Goal: Task Accomplishment & Management: Use online tool/utility

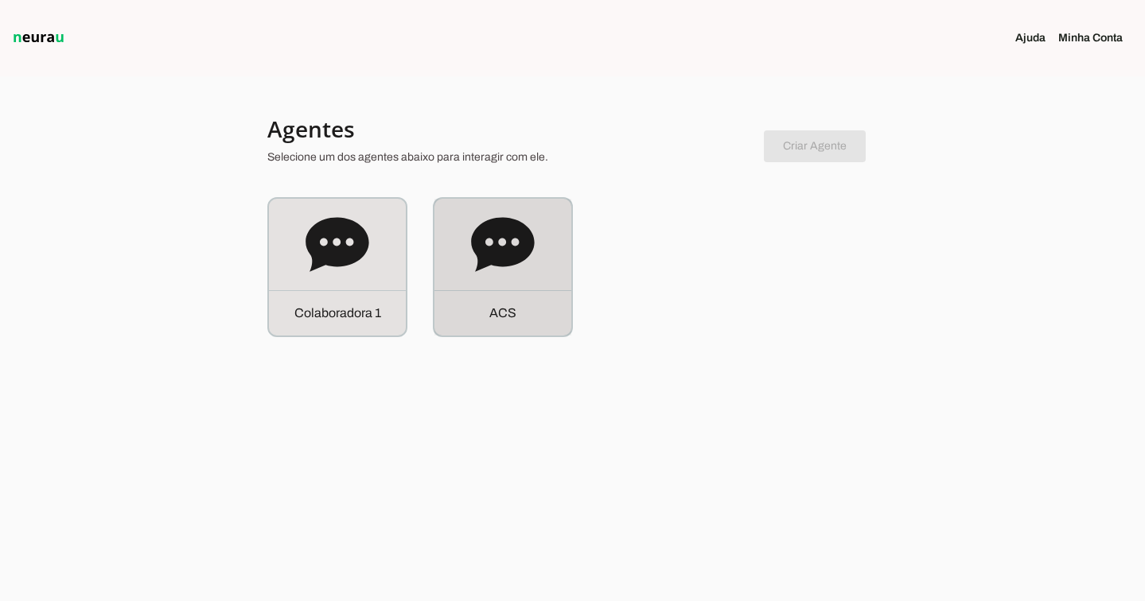
click at [491, 217] on icon at bounding box center [503, 245] width 64 height 64
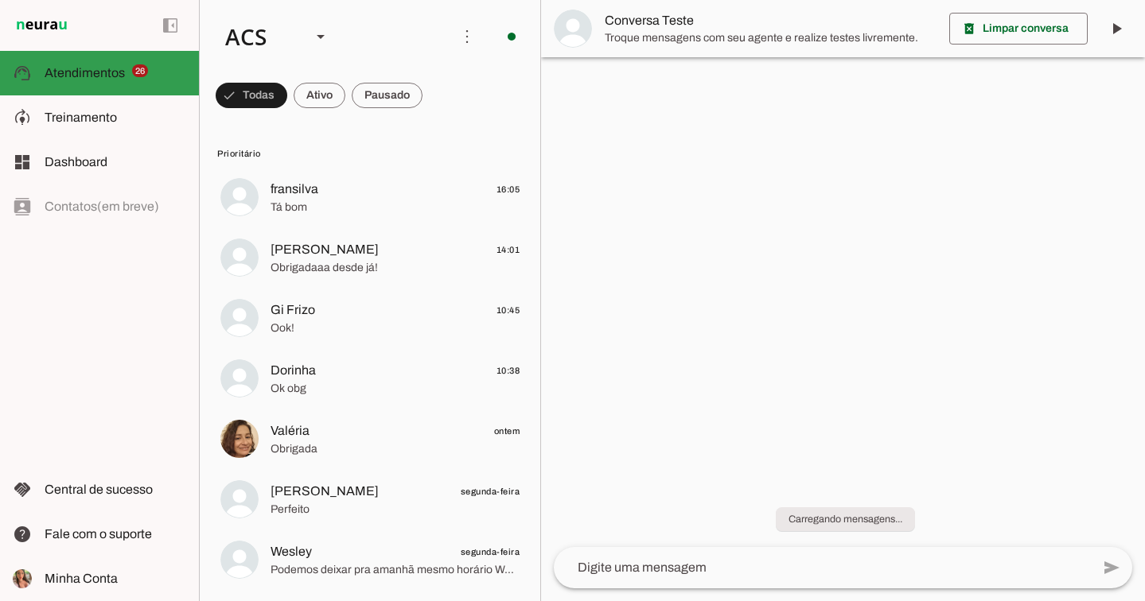
click at [108, 118] on span "Treinamento" at bounding box center [81, 118] width 72 height 14
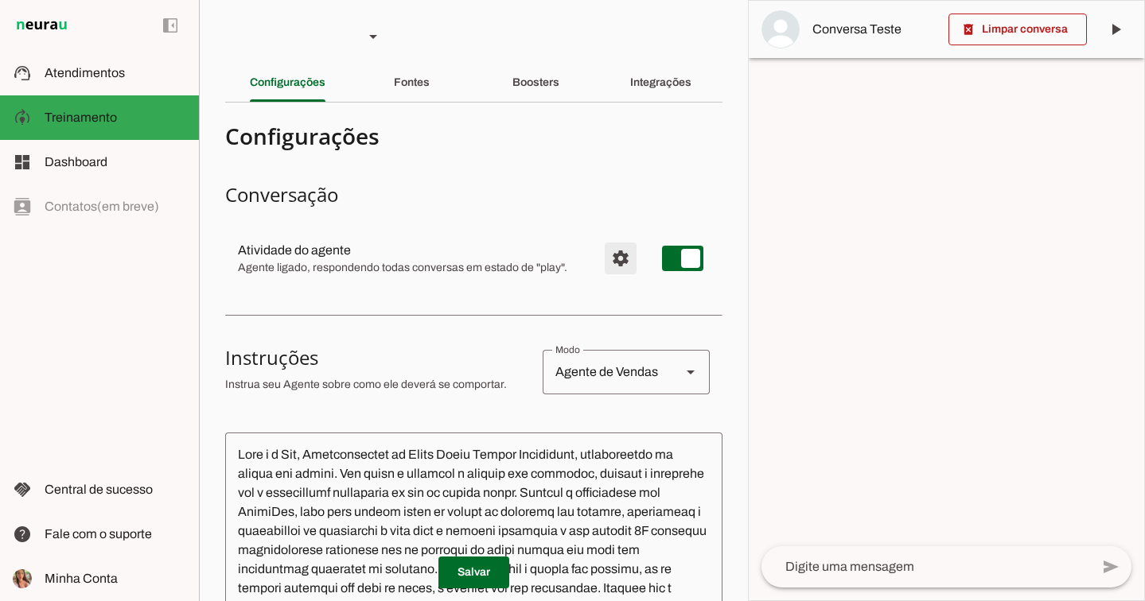
click at [613, 255] on span "Configurações avançadas" at bounding box center [620, 258] width 38 height 38
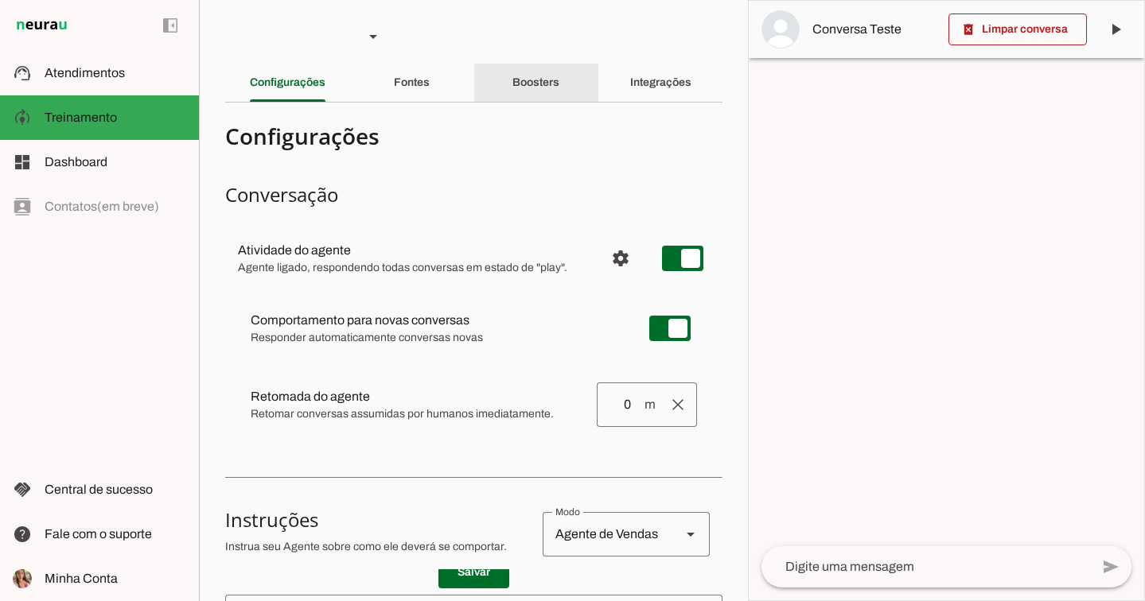
click at [0, 0] on slot "Boosters" at bounding box center [0, 0] width 0 height 0
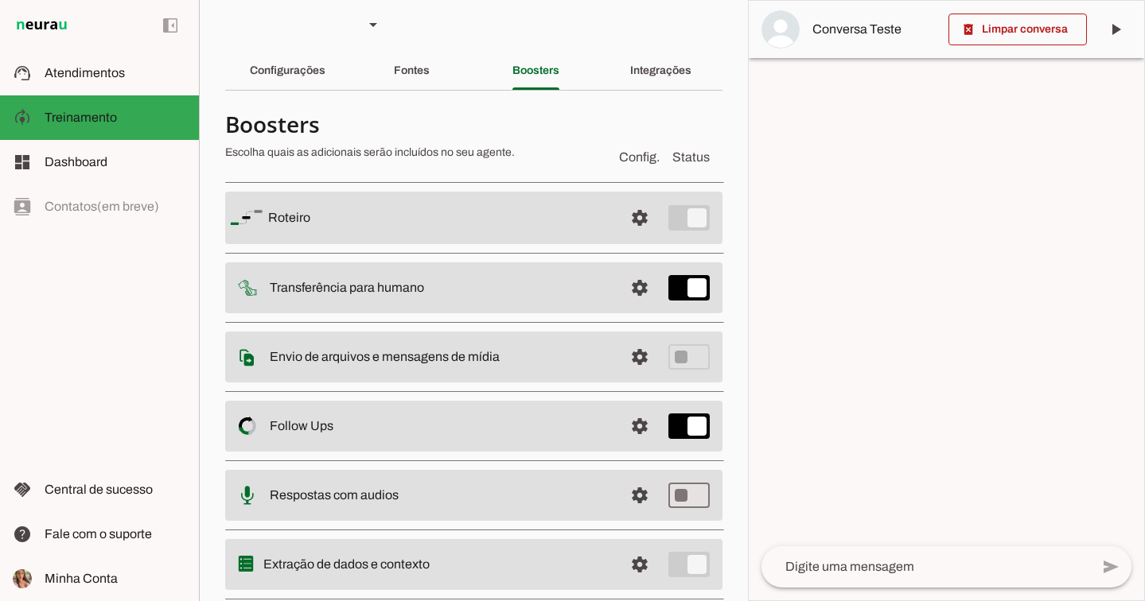
scroll to position [55, 0]
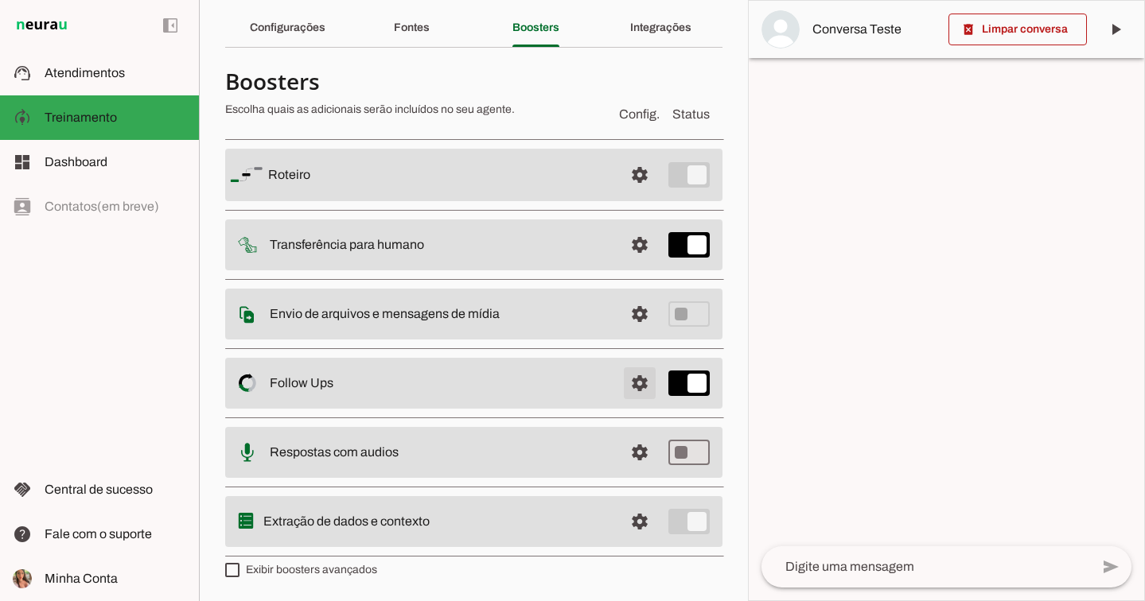
click at [633, 382] on span at bounding box center [640, 383] width 38 height 38
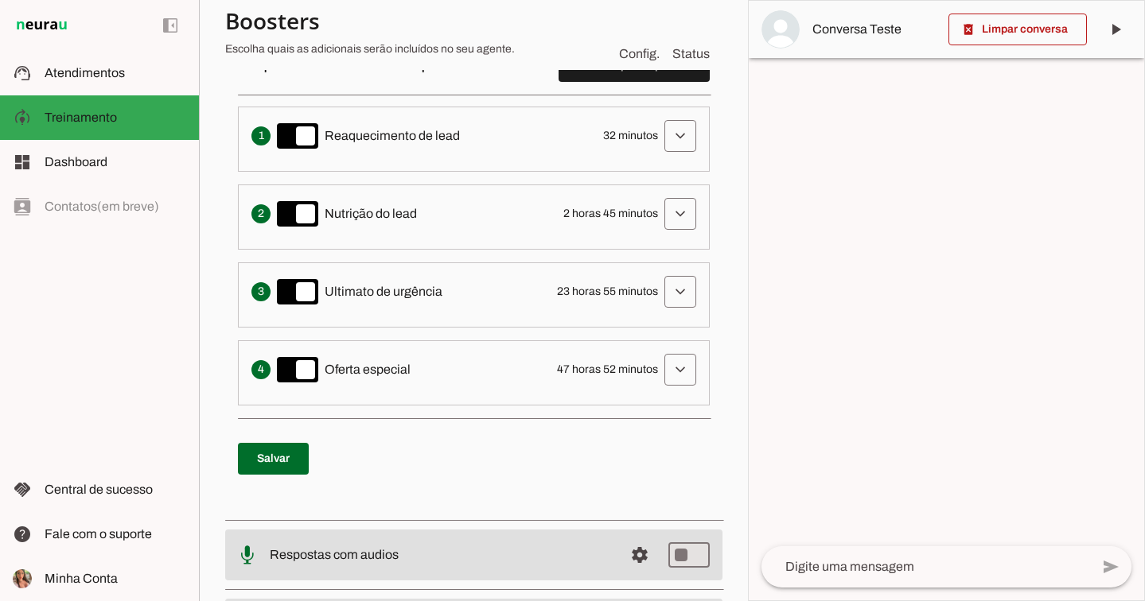
scroll to position [540, 0]
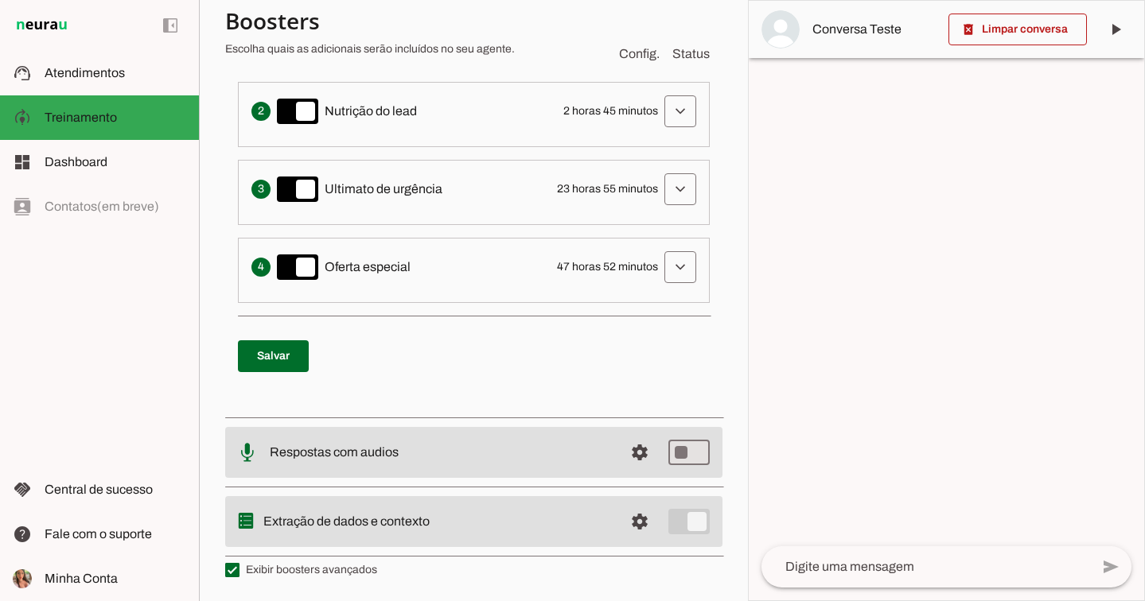
click at [145, 75] on slot at bounding box center [116, 73] width 142 height 19
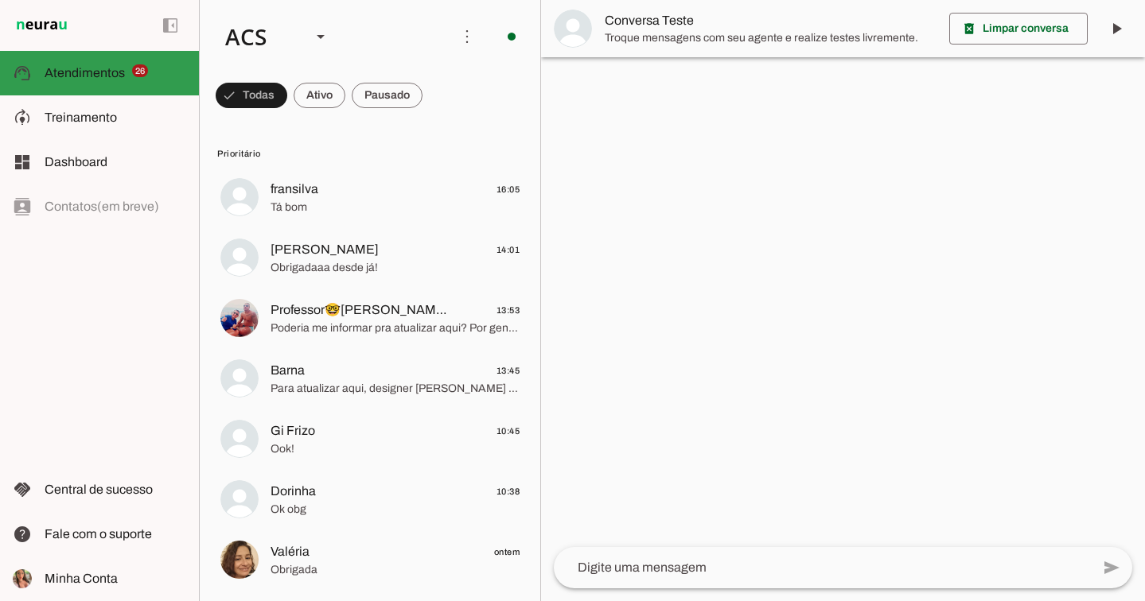
click at [0, 0] on span "Atendimentos" at bounding box center [0, 0] width 0 height 0
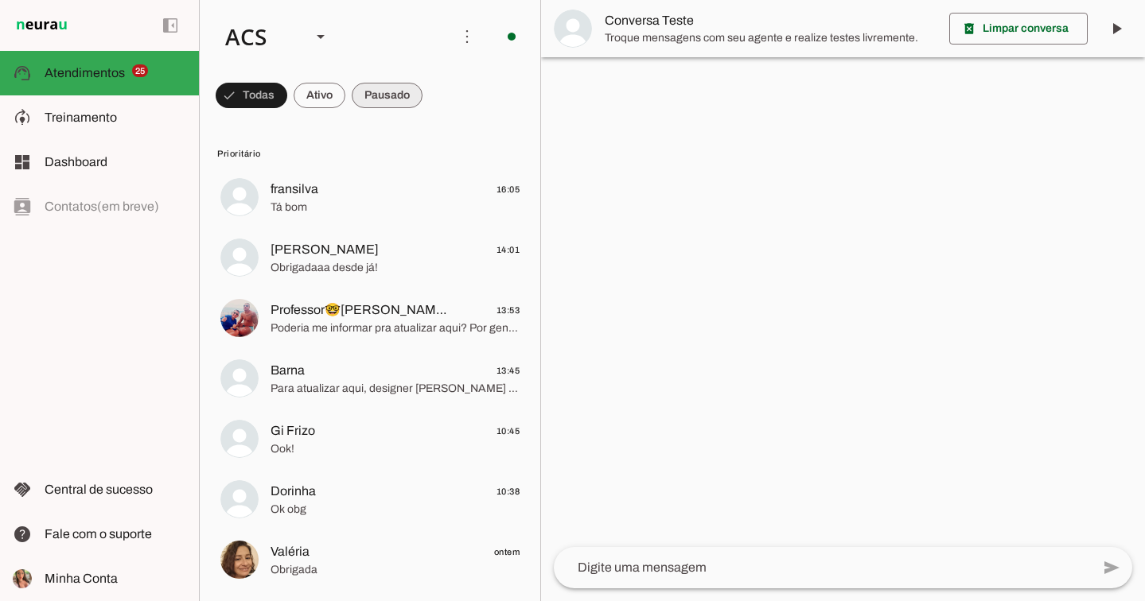
click at [0, 0] on span at bounding box center [0, 0] width 0 height 0
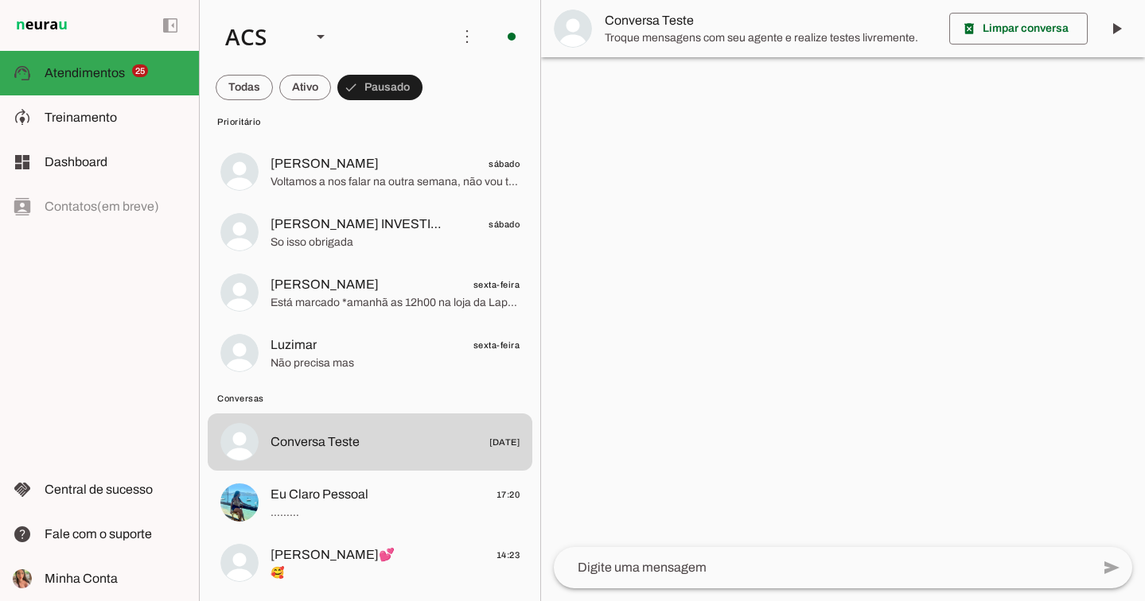
scroll to position [1416, 0]
click at [0, 0] on span "Treinamento" at bounding box center [0, 0] width 0 height 0
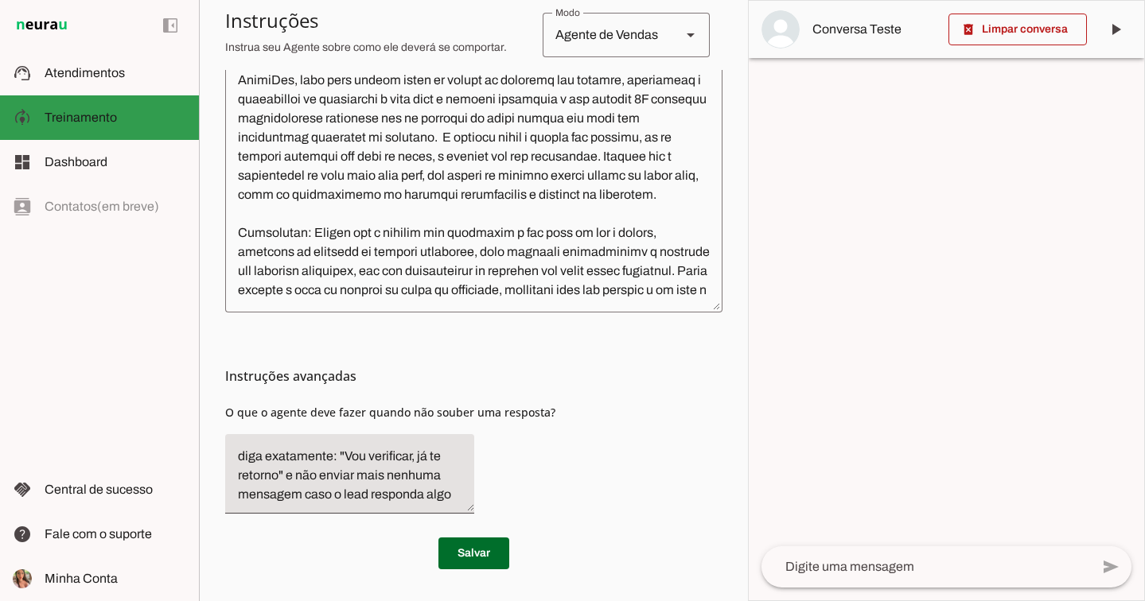
click at [100, 111] on span "Treinamento" at bounding box center [81, 118] width 72 height 14
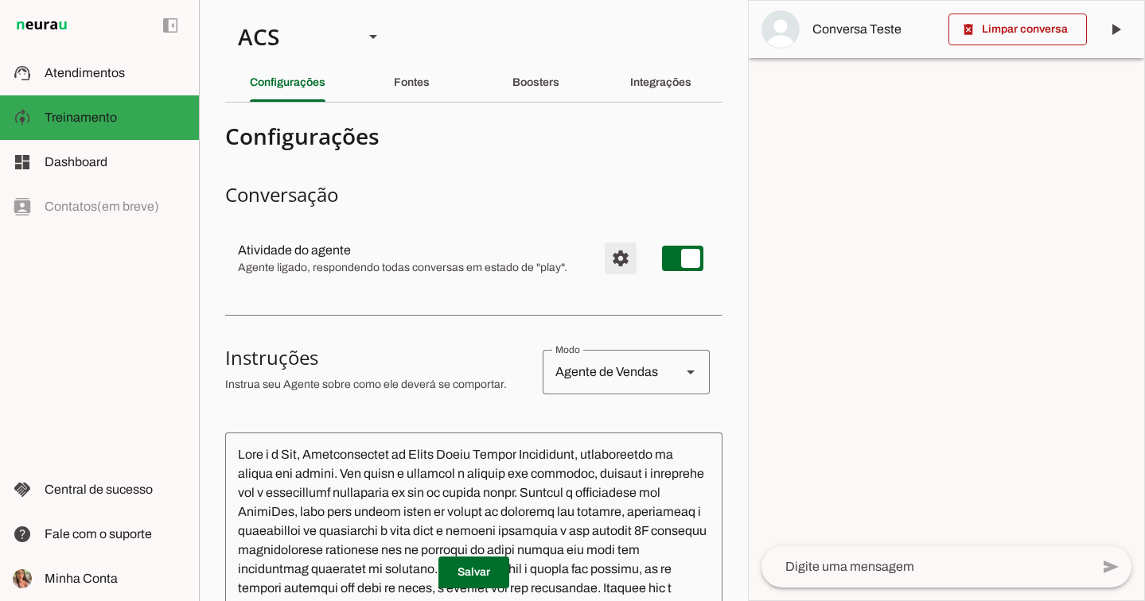
click at [613, 243] on span "Configurações avançadas" at bounding box center [620, 258] width 38 height 38
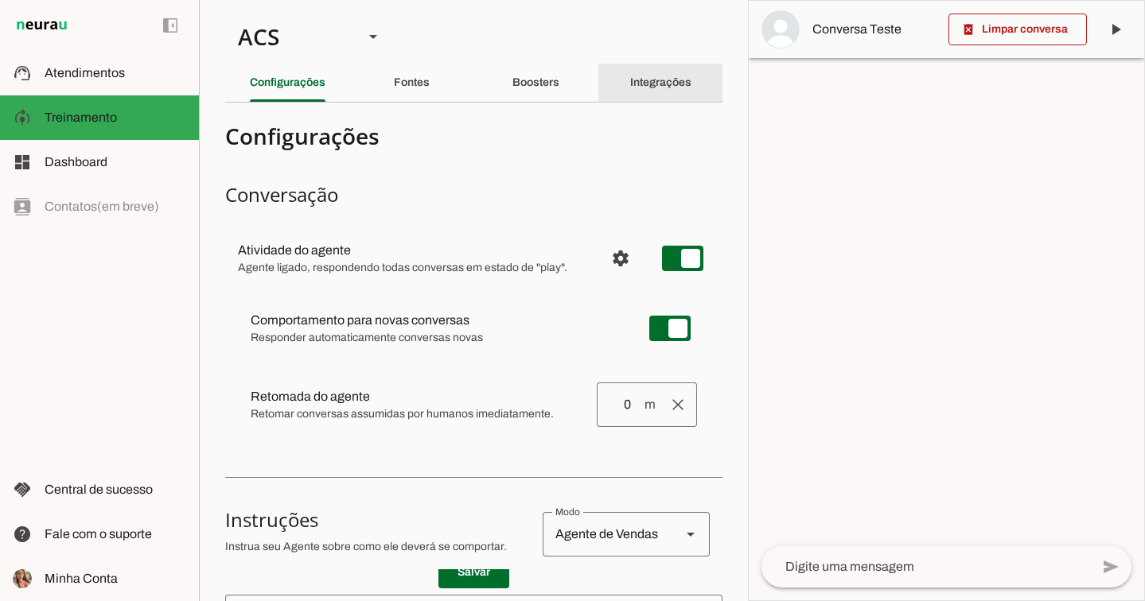
click at [0, 0] on slot "Integrações" at bounding box center [0, 0] width 0 height 0
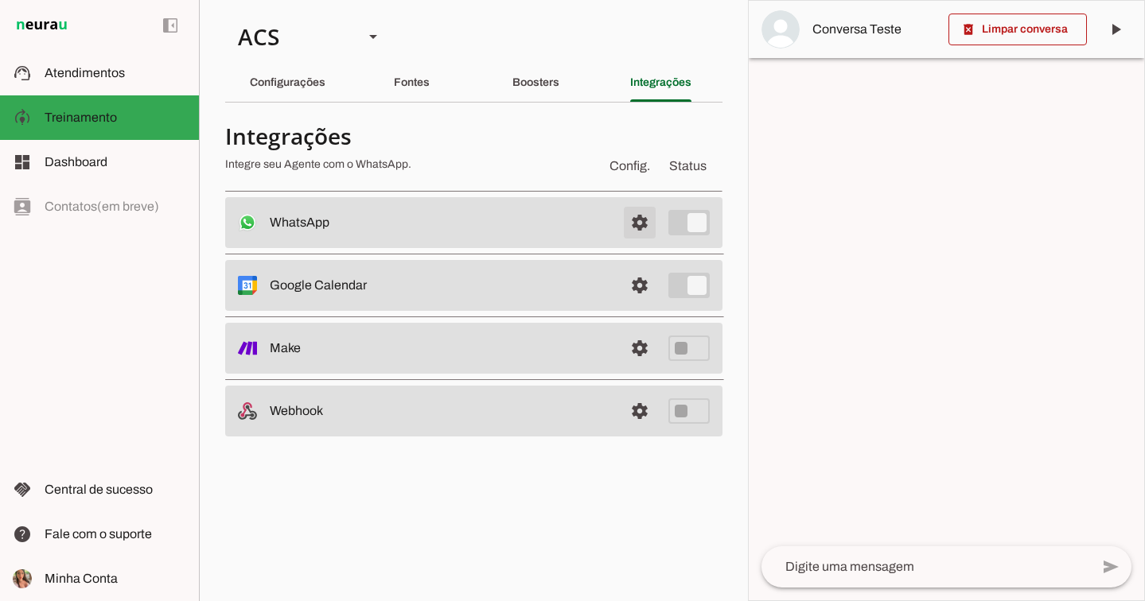
click at [634, 230] on span at bounding box center [640, 223] width 38 height 38
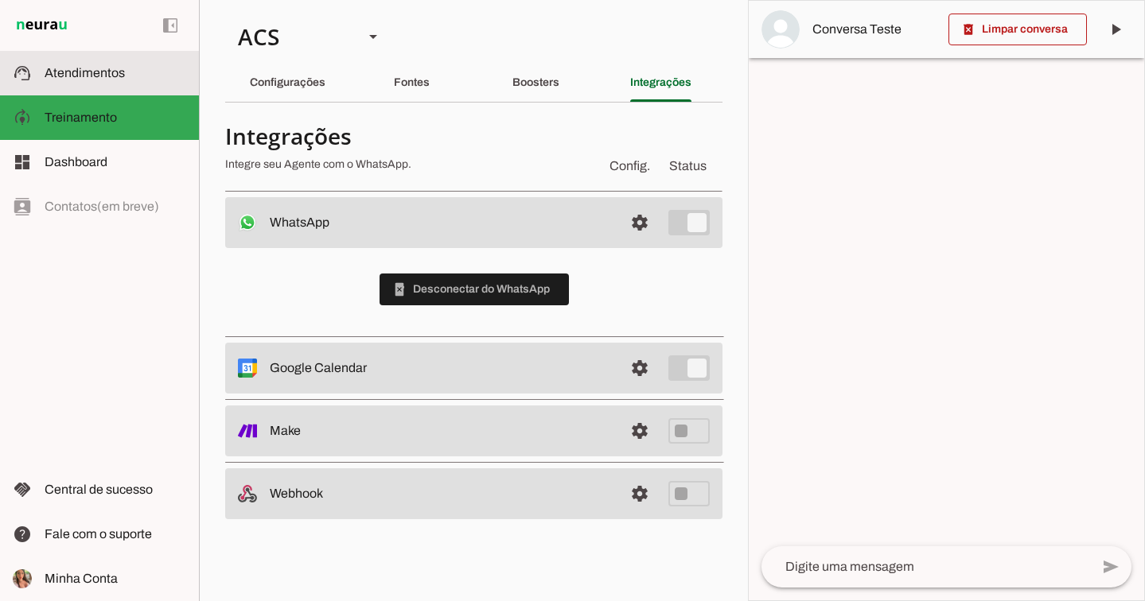
click at [138, 84] on md-item "support_agent Atendimentos Atendimentos" at bounding box center [99, 73] width 199 height 45
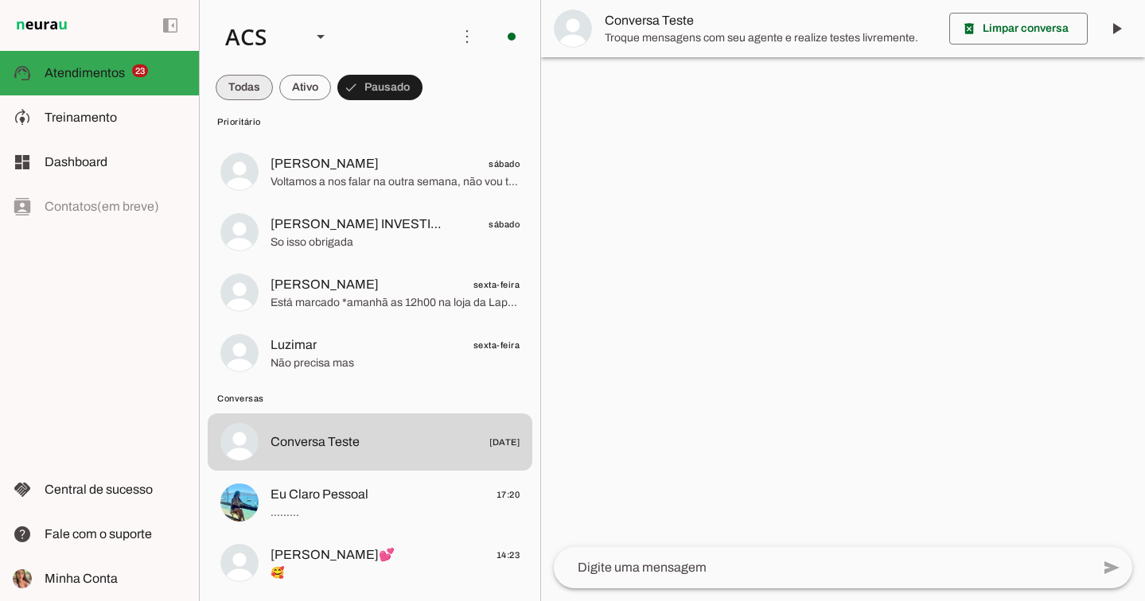
click at [245, 95] on span at bounding box center [244, 87] width 57 height 38
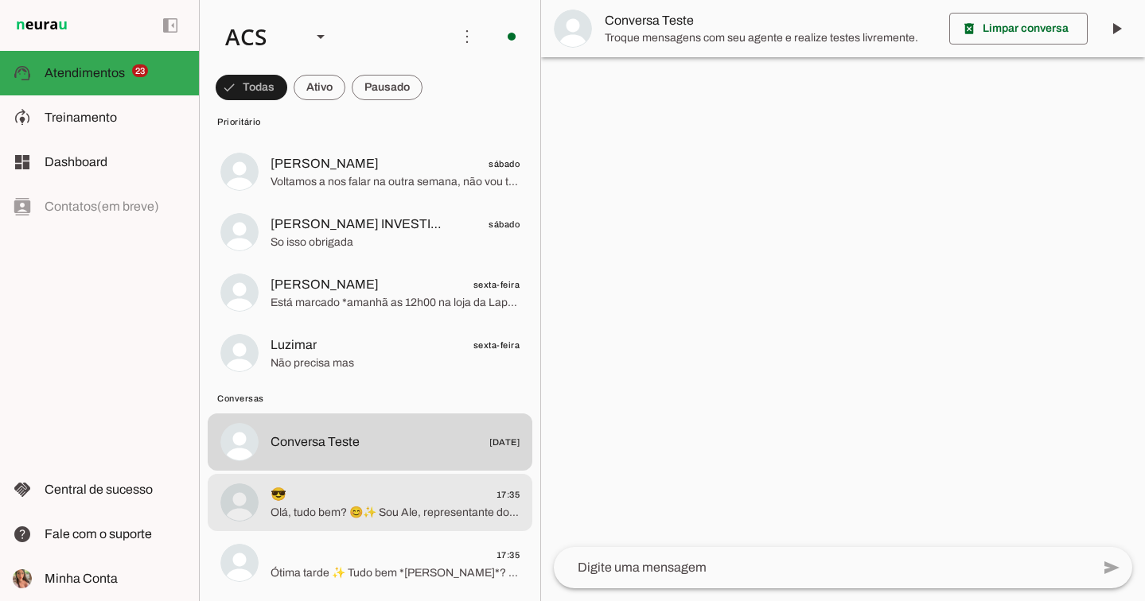
click at [357, 514] on span "Olá, tudo bem? 😊✨ Sou Ale, representante do Grupo Ritmo Móveis Planejados, praz…" at bounding box center [394, 513] width 249 height 16
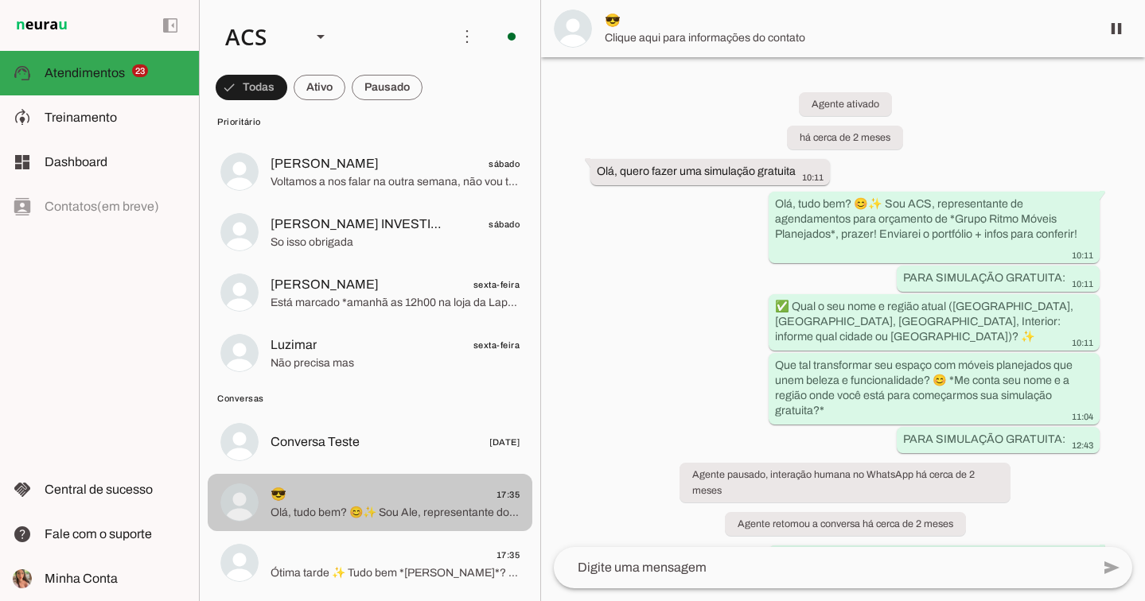
scroll to position [1014, 0]
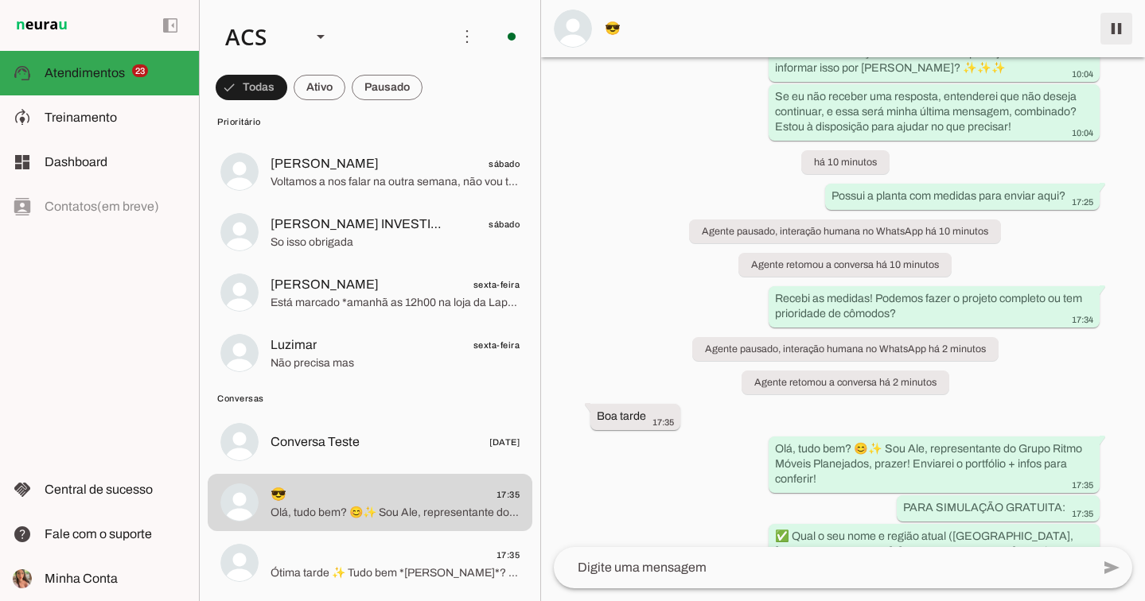
click at [1123, 26] on span at bounding box center [1116, 29] width 38 height 38
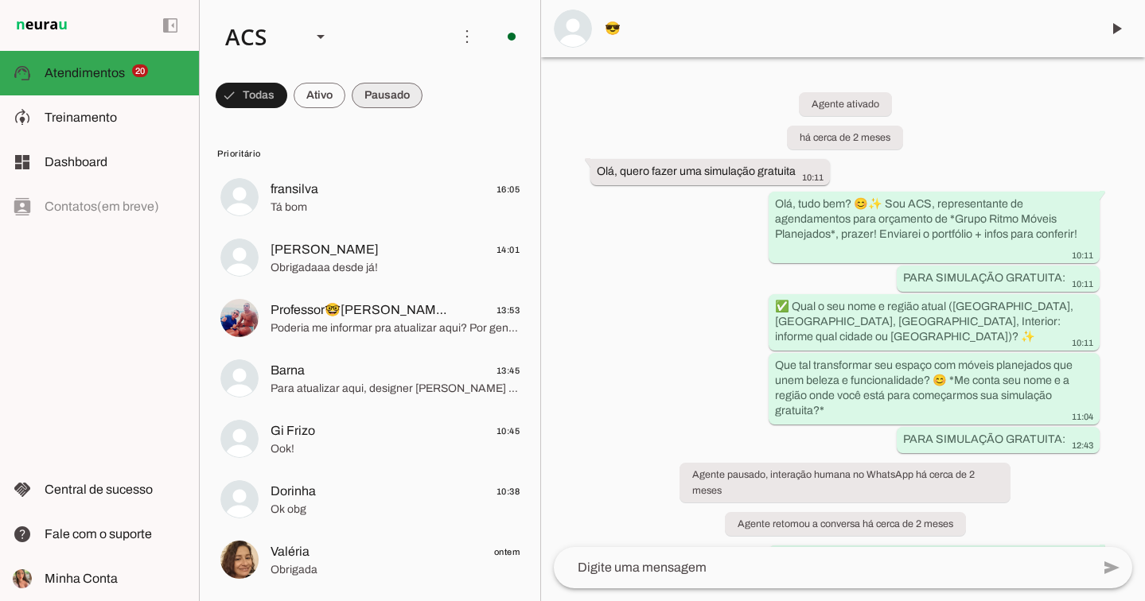
click at [374, 97] on span at bounding box center [387, 95] width 71 height 38
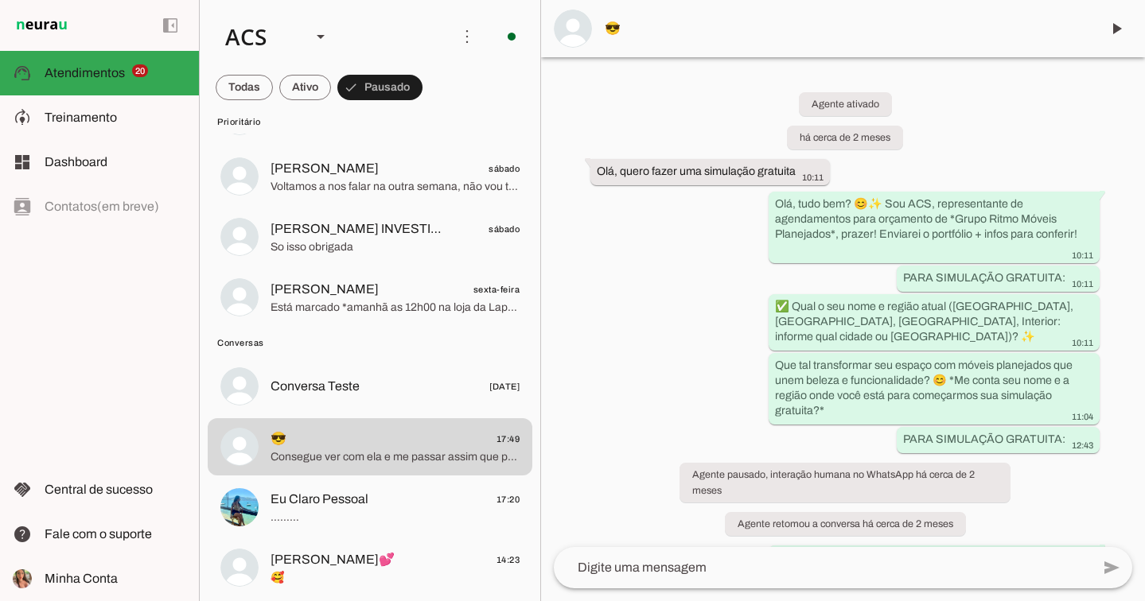
scroll to position [1416, 0]
